Goal: Transaction & Acquisition: Purchase product/service

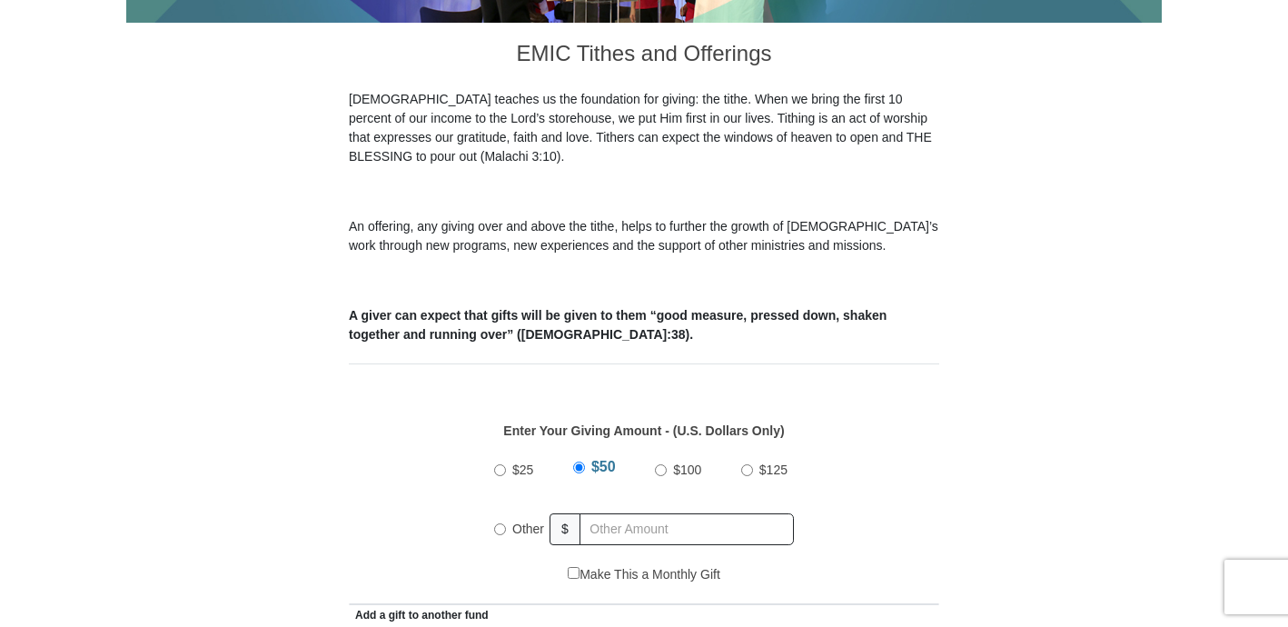
scroll to position [612, 0]
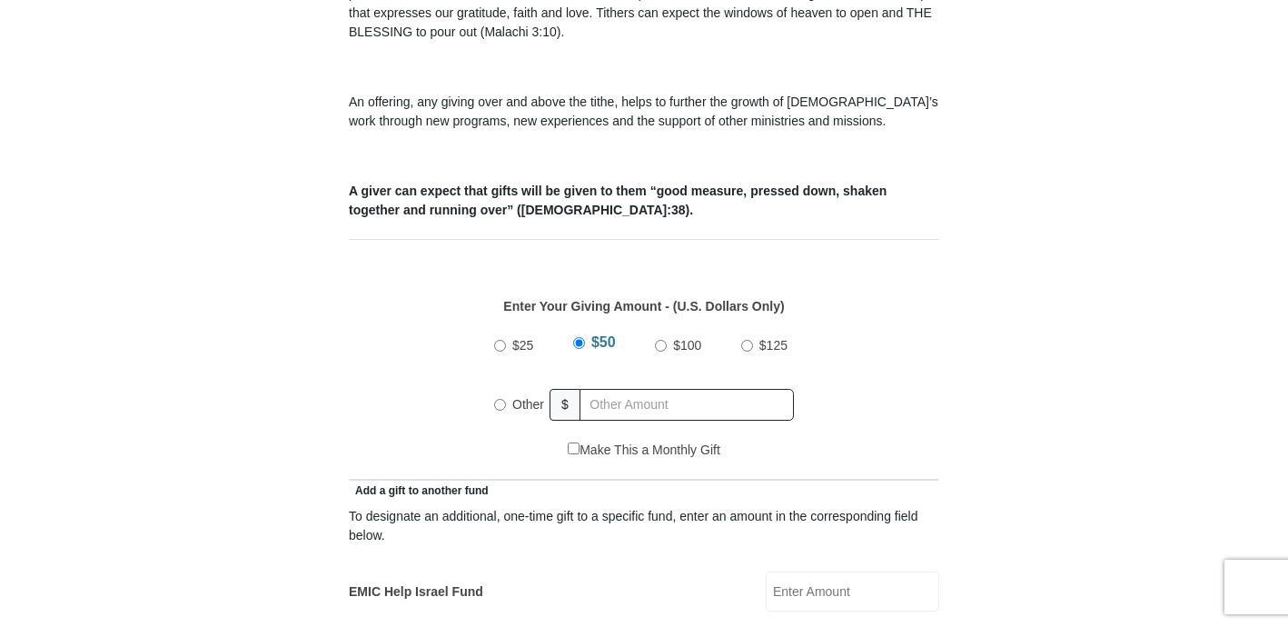
click at [503, 399] on input "Other" at bounding box center [500, 405] width 12 height 12
radio input "true"
type input "71"
click at [855, 571] on input "EMIC Help Israel Fund" at bounding box center [853, 591] width 174 height 40
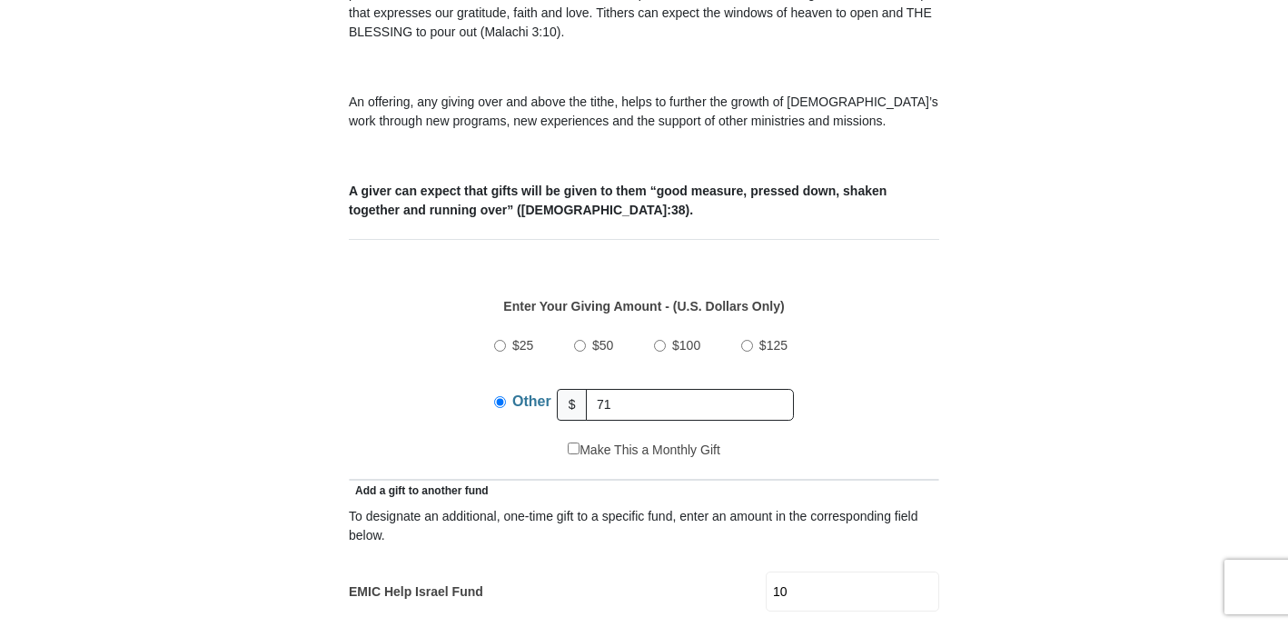
type input "10"
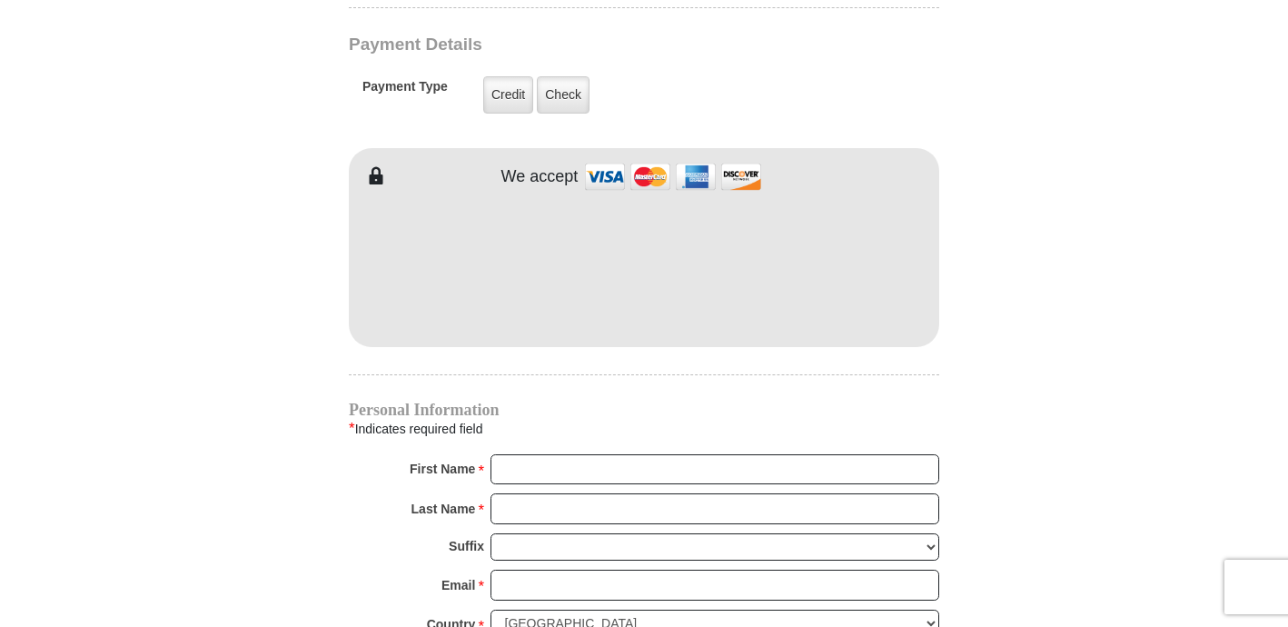
scroll to position [1514, 0]
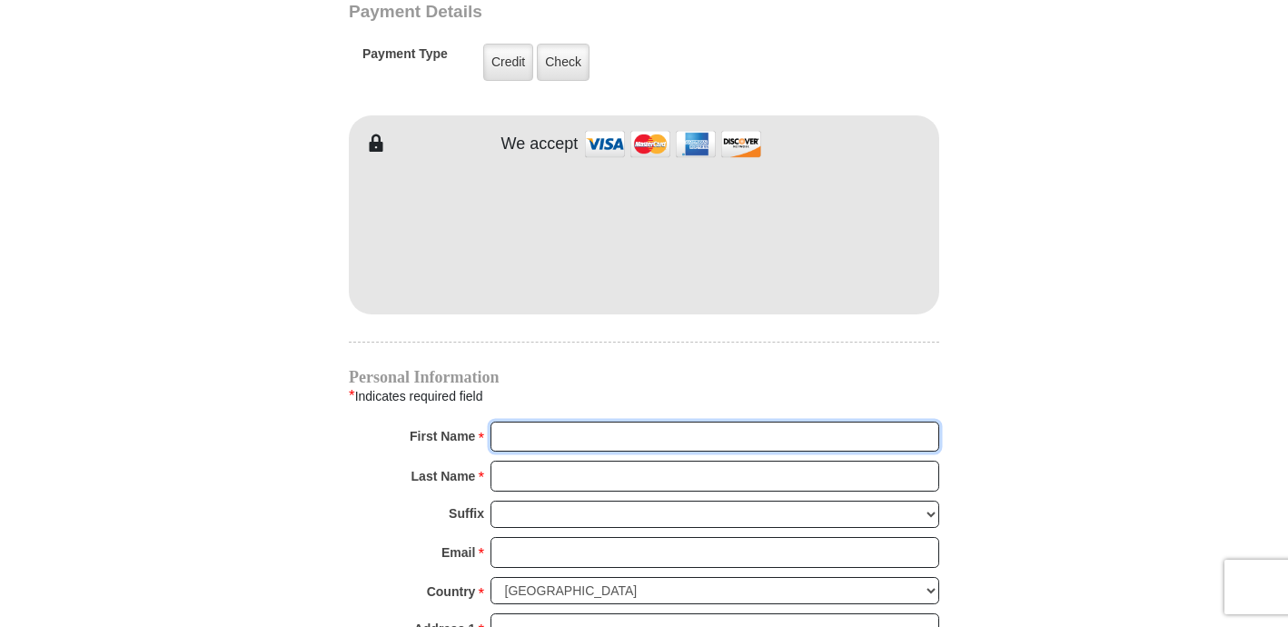
click at [578, 422] on input "First Name *" at bounding box center [715, 437] width 449 height 31
type input "Quintessa"
type input "Hall"
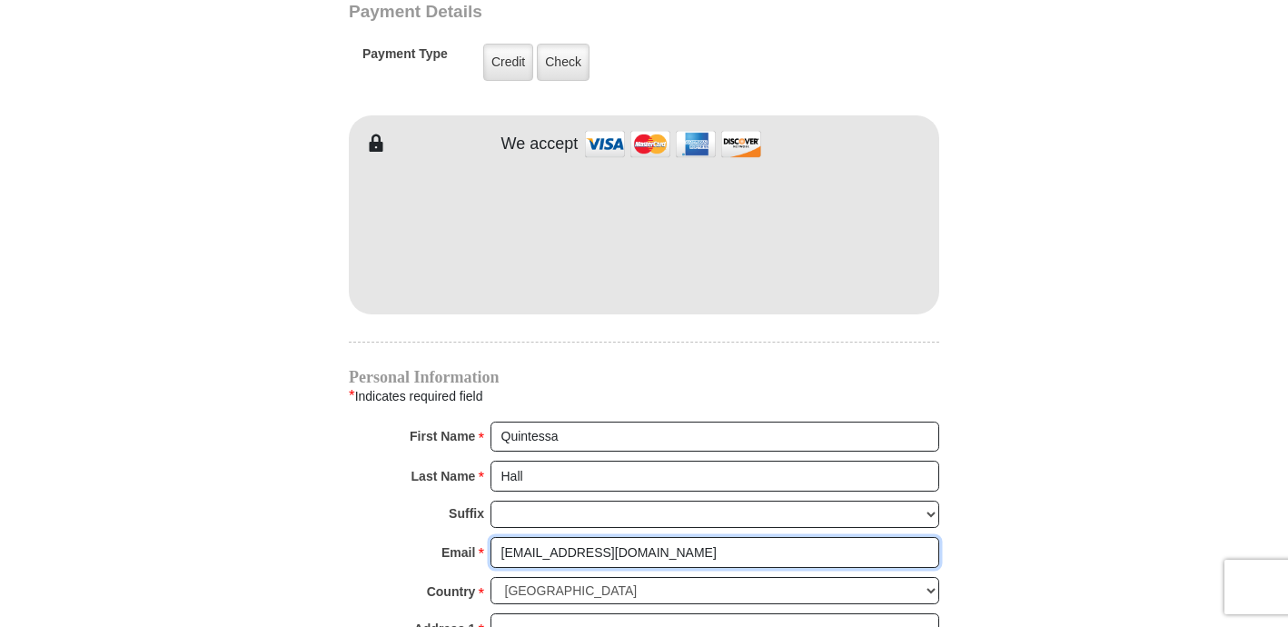
type input "[EMAIL_ADDRESS][DOMAIN_NAME]"
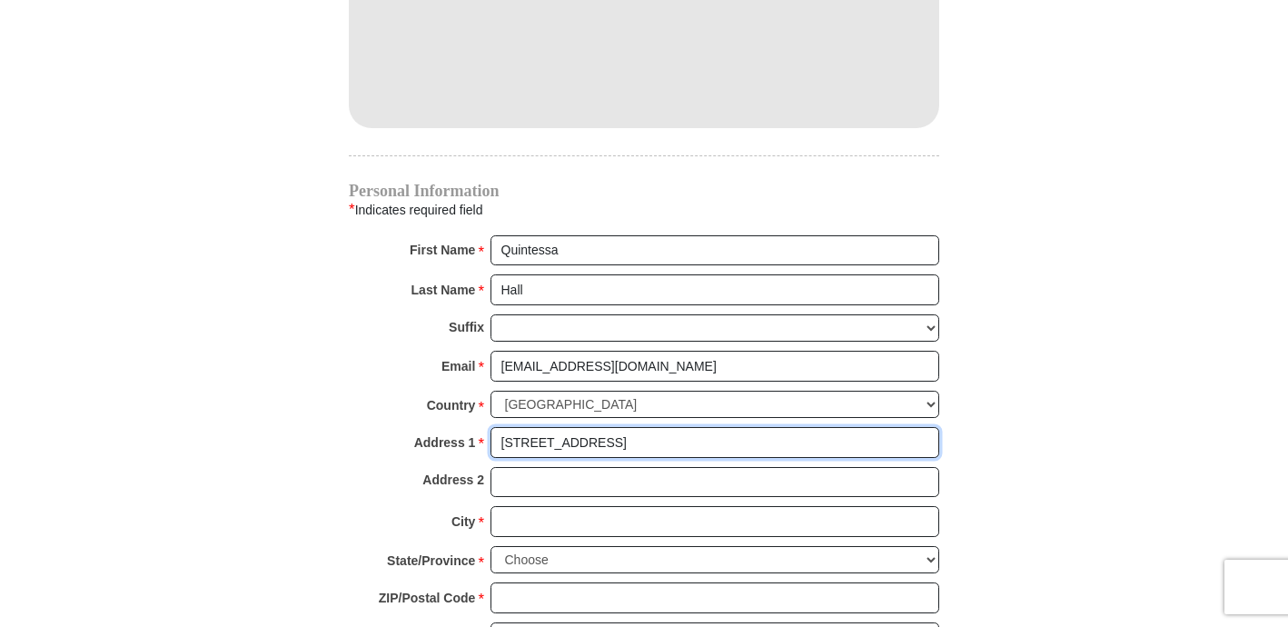
scroll to position [1703, 0]
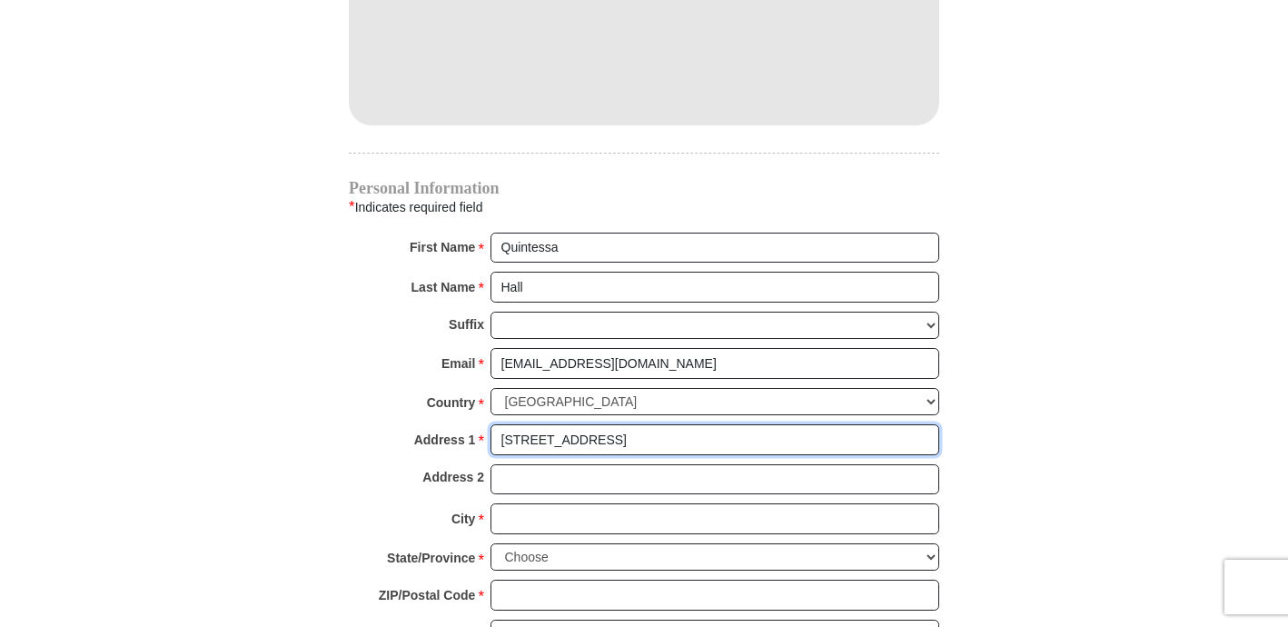
type input "[STREET_ADDRESS]"
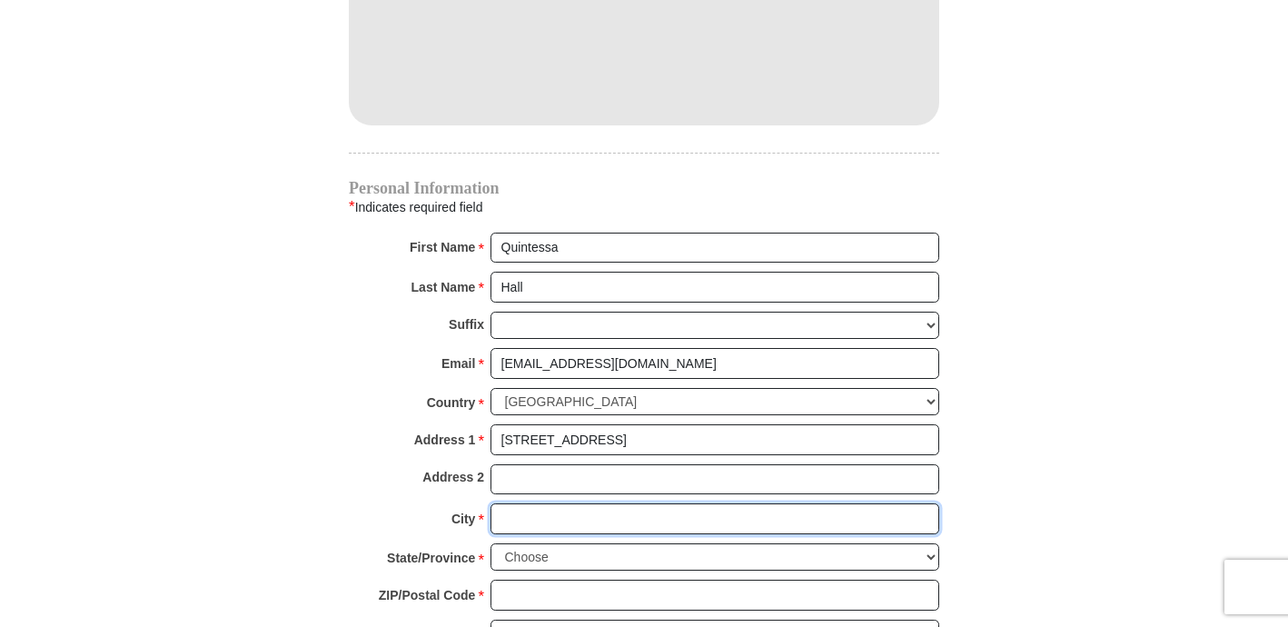
click at [524, 503] on input "City *" at bounding box center [715, 518] width 449 height 31
type input "Haslet"
click at [541, 543] on select "Choose [US_STATE] [US_STATE] [US_STATE] [US_STATE] [US_STATE] Armed Forces Amer…" at bounding box center [715, 557] width 449 height 28
select select "[GEOGRAPHIC_DATA]"
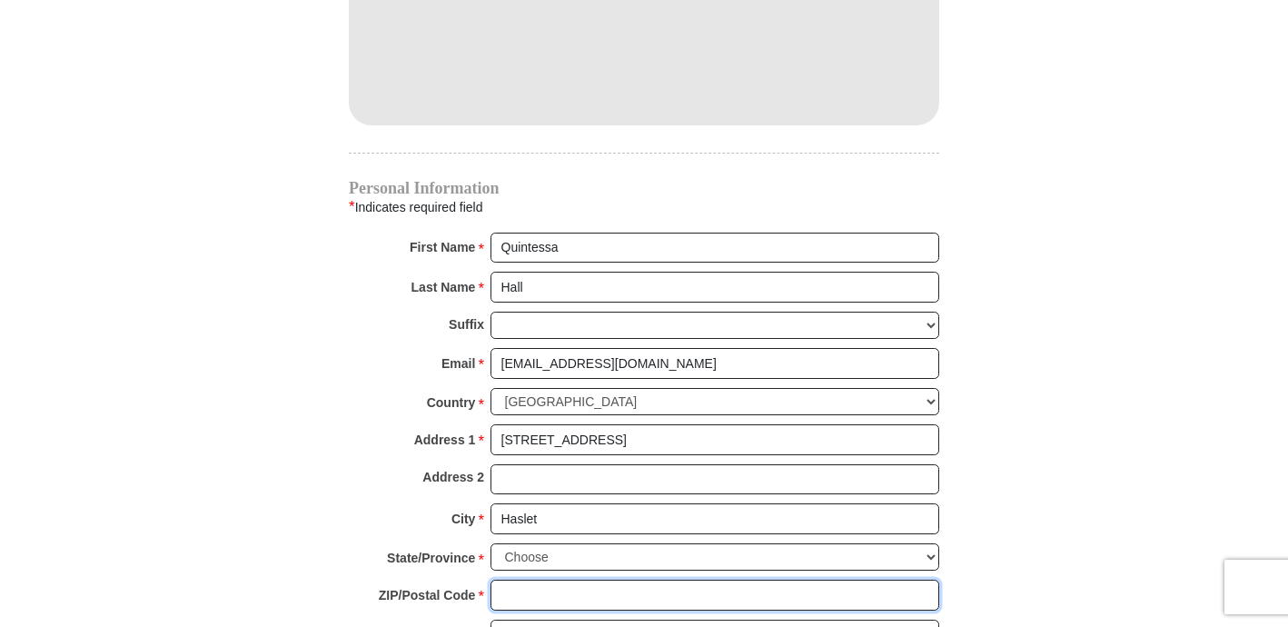
click at [539, 581] on input "ZIP/Postal Code *" at bounding box center [715, 595] width 449 height 31
type input "76052"
type input "[PHONE_NUMBER]"
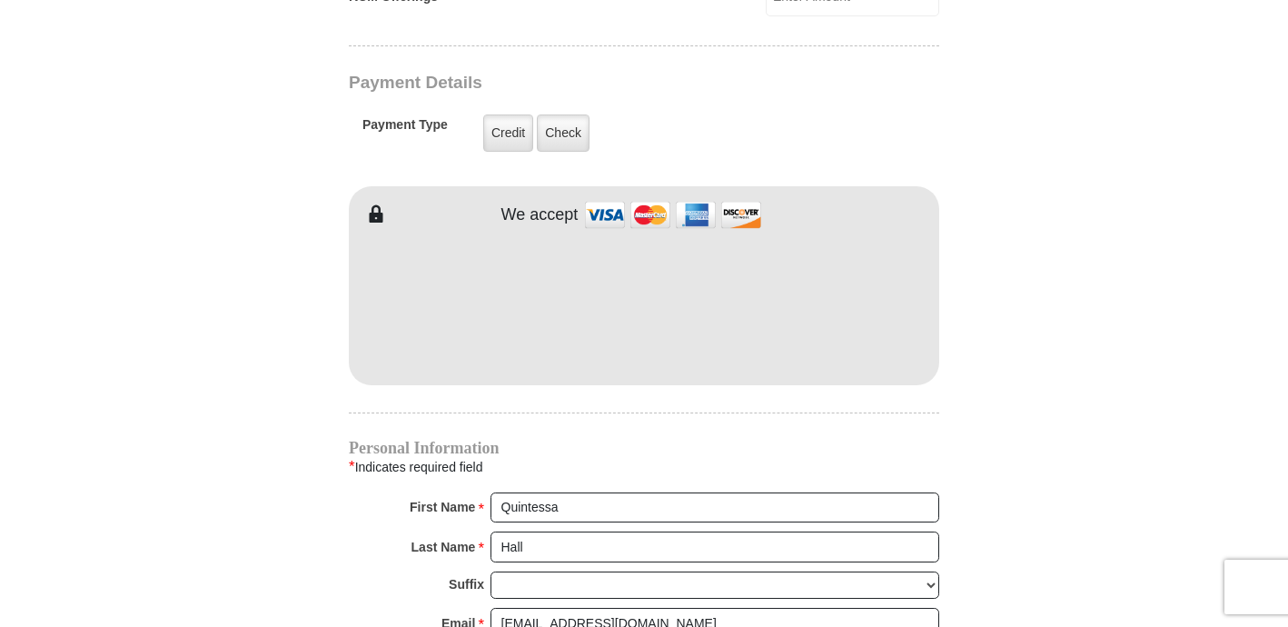
scroll to position [1425, 0]
